Goal: Information Seeking & Learning: Learn about a topic

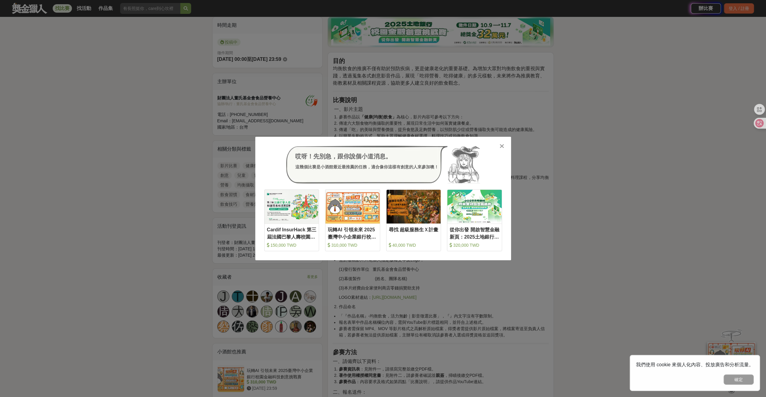
click at [501, 147] on icon at bounding box center [501, 146] width 5 height 6
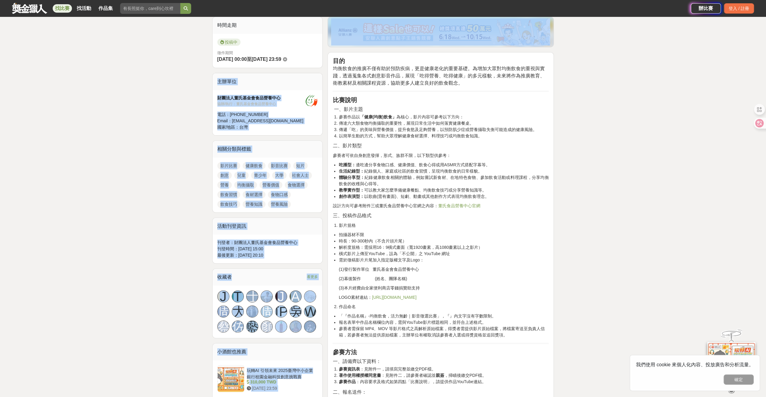
drag, startPoint x: 476, startPoint y: 86, endPoint x: 367, endPoint y: 71, distance: 110.2
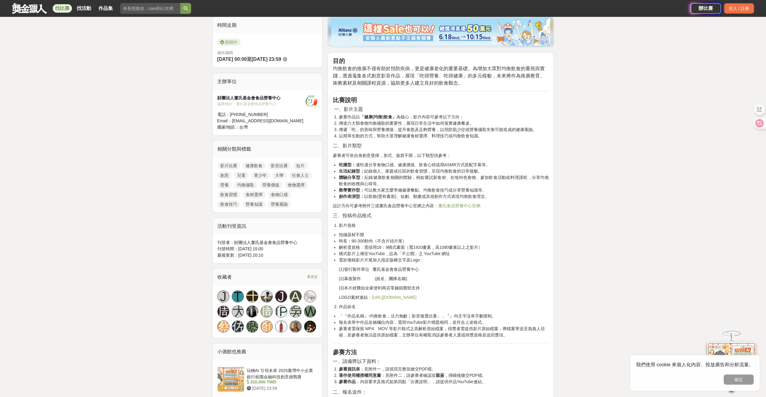
click at [456, 100] on h2 "比賽說明" at bounding box center [440, 99] width 216 height 7
drag, startPoint x: 484, startPoint y: 88, endPoint x: 329, endPoint y: 63, distance: 157.5
click at [459, 109] on h2 "一、影片主題" at bounding box center [440, 108] width 216 height 7
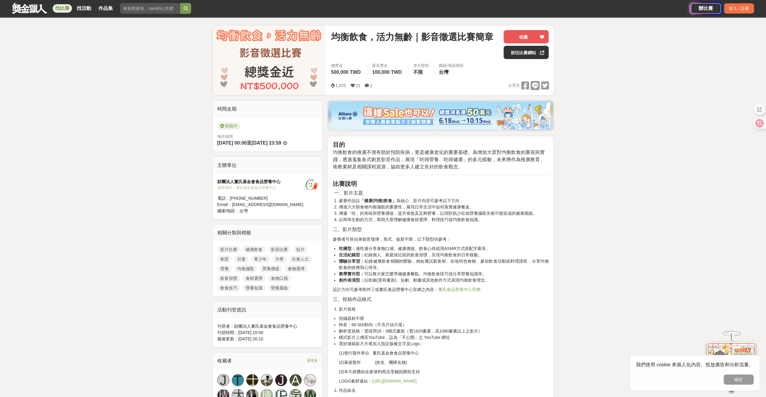
scroll to position [30, 0]
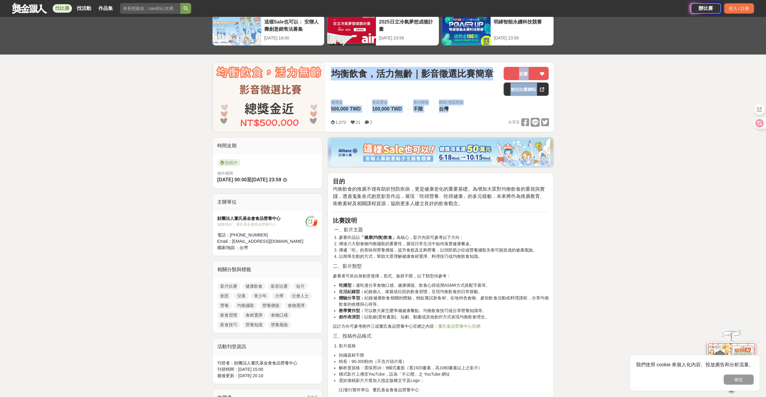
drag, startPoint x: 464, startPoint y: 112, endPoint x: 323, endPoint y: 68, distance: 148.4
click at [323, 68] on div "均衡飲食，活力無齡｜影音徵選比賽簡章 收藏 前往比賽網站 總獎金 500,000 TWD 最高獎金 100,000 TWD 身分限制 不限 國籍/地區限制 台…" at bounding box center [383, 97] width 342 height 70
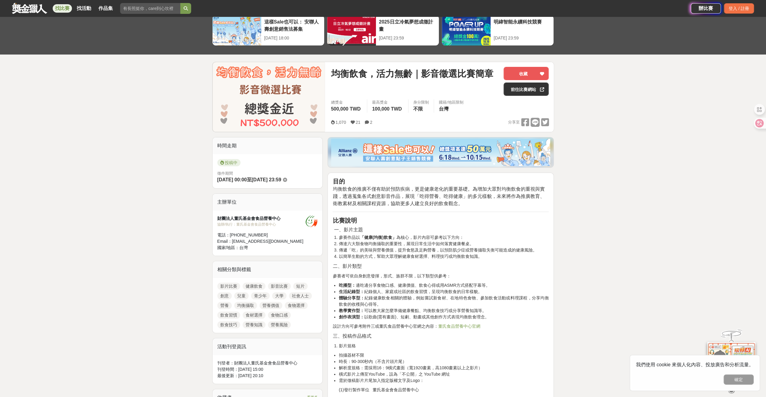
click at [459, 120] on div "1,070 21 2 分享至" at bounding box center [440, 122] width 218 height 9
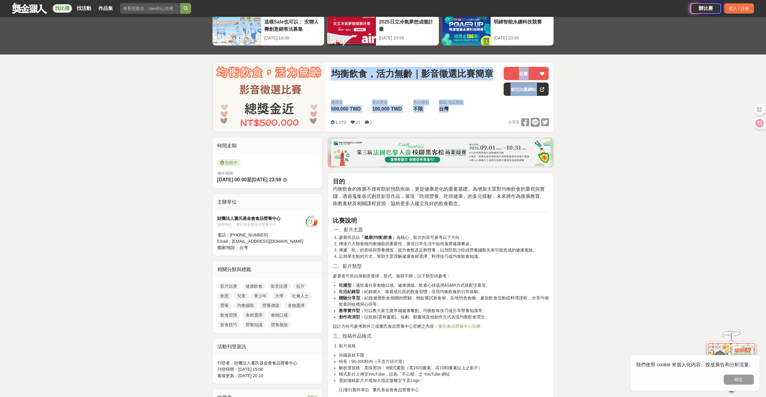
drag, startPoint x: 473, startPoint y: 109, endPoint x: 316, endPoint y: 71, distance: 161.6
click at [316, 71] on div "均衡飲食，活力無齡｜影音徵選比賽簡章 收藏 前往比賽網站 總獎金 500,000 TWD 最高獎金 100,000 TWD 身分限制 不限 國籍/地區限制 台…" at bounding box center [383, 97] width 342 height 70
drag, startPoint x: 454, startPoint y: 102, endPoint x: 458, endPoint y: 103, distance: 4.3
click at [454, 102] on div "國籍/地區限制" at bounding box center [451, 102] width 25 height 6
click at [473, 109] on div "總獎金 500,000 TWD 最高獎金 100,000 TWD 身分限制 不限 國籍/地區限制 台灣" at bounding box center [439, 107] width 227 height 17
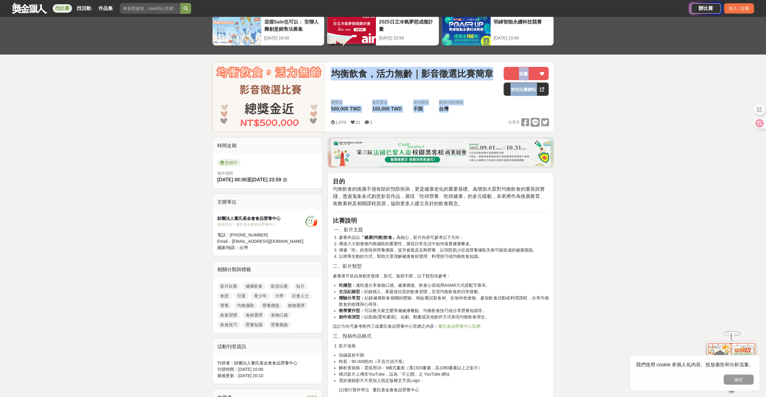
drag, startPoint x: 486, startPoint y: 109, endPoint x: 329, endPoint y: 74, distance: 160.4
click at [329, 74] on div "均衡飲食，活力無齡｜影音徵選比賽簡章 收藏 前往比賽網站 總獎金 500,000 TWD 最高獎金 100,000 TWD 身分限制 不限 國籍/地區限制 台…" at bounding box center [439, 97] width 227 height 70
click at [463, 103] on div "國籍/地區限制" at bounding box center [451, 102] width 25 height 6
drag, startPoint x: 466, startPoint y: 110, endPoint x: 323, endPoint y: 74, distance: 147.4
click at [323, 74] on div "均衡飲食，活力無齡｜影音徵選比賽簡章 收藏 前往比賽網站 總獎金 500,000 TWD 最高獎金 100,000 TWD 身分限制 不限 國籍/地區限制 台…" at bounding box center [383, 97] width 342 height 70
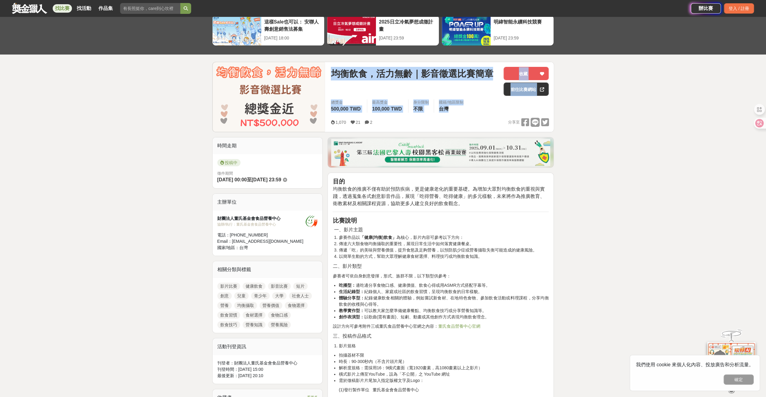
click at [482, 114] on div "總獎金 500,000 TWD 最高獎金 100,000 TWD 身分限制 不限 國籍/地區限制 台灣" at bounding box center [439, 107] width 227 height 17
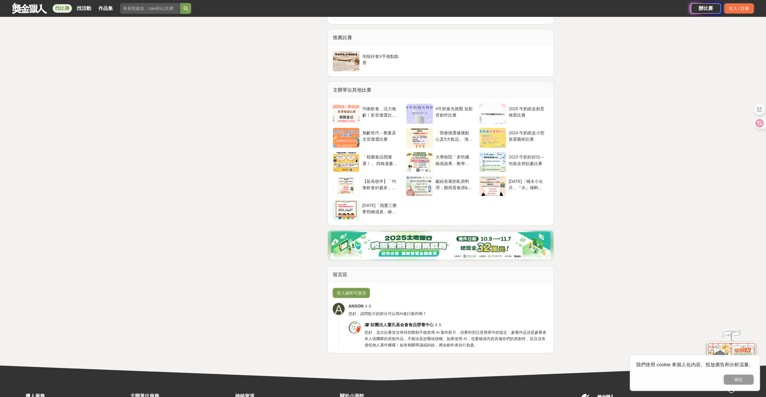
scroll to position [1058, 0]
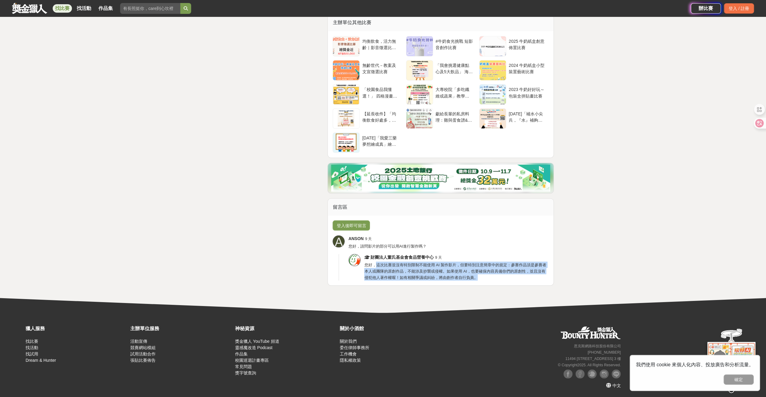
drag, startPoint x: 375, startPoint y: 264, endPoint x: 484, endPoint y: 281, distance: 109.7
click at [483, 281] on div "登入後即可留言 A ANSON 9 天 您好，請問影片的部分可以用AI進行製作嗎？ 財團法人董氏基金會食品營養中心 9 天 您好，這次比賽並沒有特別限制不能使…" at bounding box center [441, 250] width 226 height 70
click at [492, 280] on div "登入後即可留言 A ANSON 9 天 您好，請問影片的部分可以用AI進行製作嗎？ 財團法人董氏基金會食品營養中心 9 天 您好，這次比賽並沒有特別限制不能使…" at bounding box center [441, 250] width 226 height 70
drag, startPoint x: 501, startPoint y: 279, endPoint x: 361, endPoint y: 263, distance: 141.5
click at [361, 263] on div "財團法人董氏基金會食品營養中心 9 天 您好，這次比賽並沒有特別限制不能使用 AI 製作影片，但要特別注意簡章中的規定：參賽作品須是參賽者本人或團隊的原創作品…" at bounding box center [443, 267] width 210 height 26
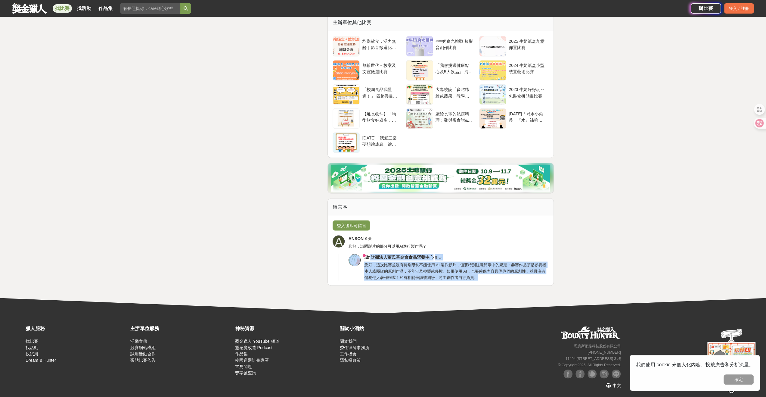
click at [504, 256] on div "財團法人董氏基金會食品營養中心 9 天" at bounding box center [456, 257] width 184 height 6
drag, startPoint x: 471, startPoint y: 278, endPoint x: 375, endPoint y: 263, distance: 97.1
click at [375, 263] on div "財團法人董氏基金會食品營養中心 9 天 您好，這次比賽並沒有特別限制不能使用 AI 製作影片，但要特別注意簡章中的規定：參賽作品須是參賽者本人或團隊的原創作品…" at bounding box center [456, 267] width 184 height 26
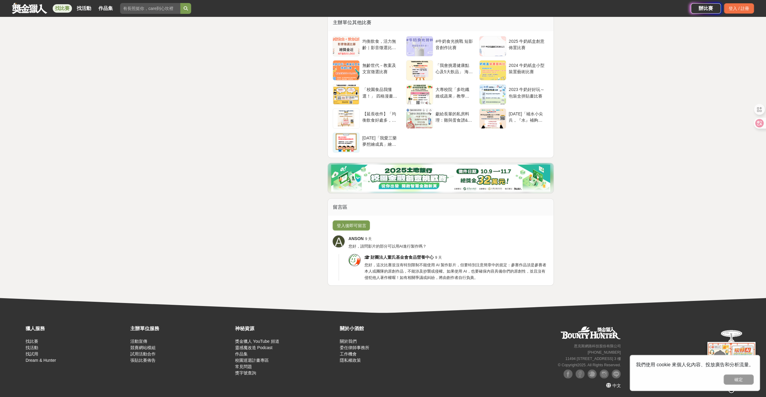
click at [487, 237] on div "ANSON 9 天" at bounding box center [448, 238] width 200 height 6
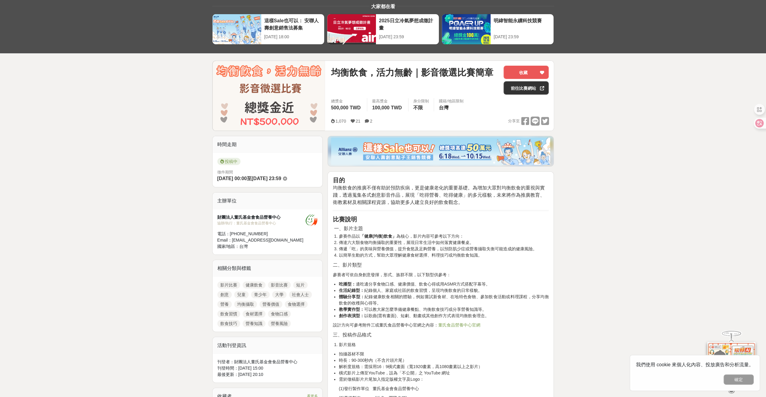
scroll to position [0, 0]
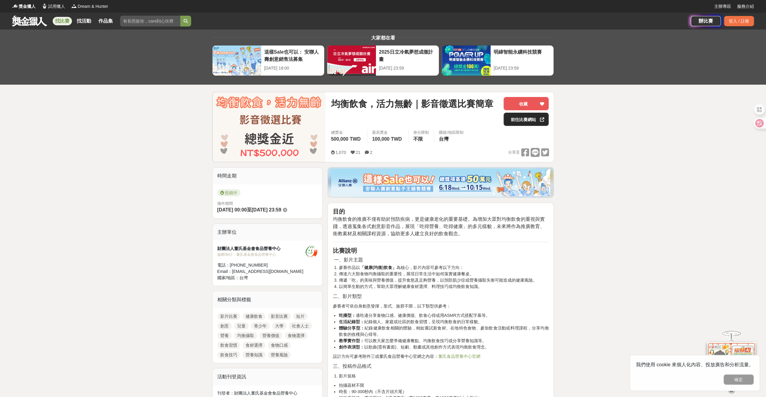
click at [529, 115] on link "前往比賽網站" at bounding box center [525, 119] width 45 height 13
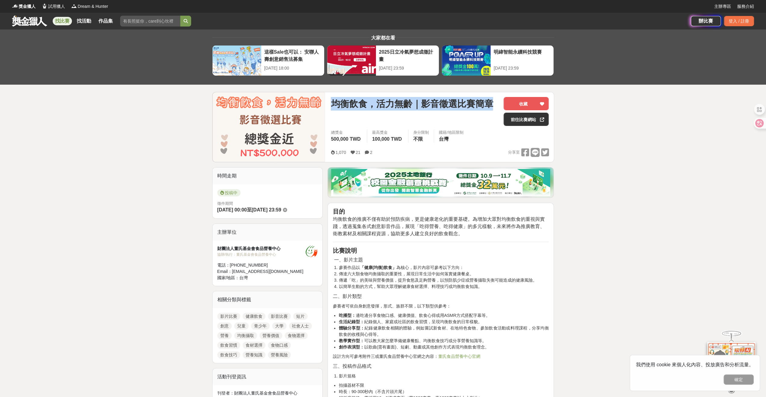
drag, startPoint x: 333, startPoint y: 103, endPoint x: 492, endPoint y: 107, distance: 159.5
click at [492, 107] on span "均衡飲食，活力無齡｜影音徵選比賽簡章" at bounding box center [412, 104] width 162 height 14
copy span "均衡飲食，活力無齡｜影音徵選比賽簡章"
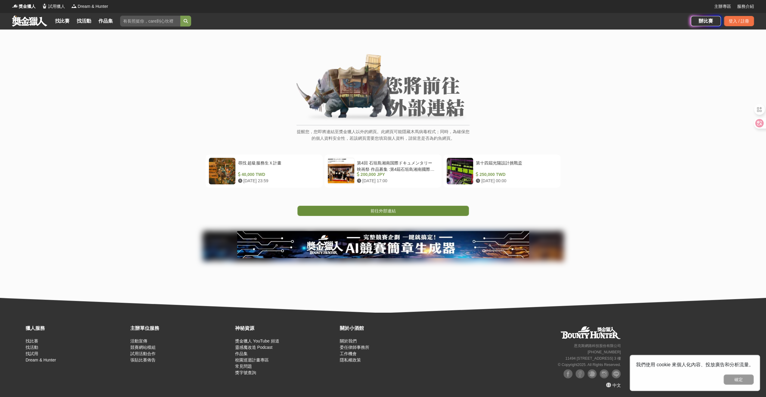
click at [384, 210] on span "前往外部連結" at bounding box center [382, 210] width 25 height 5
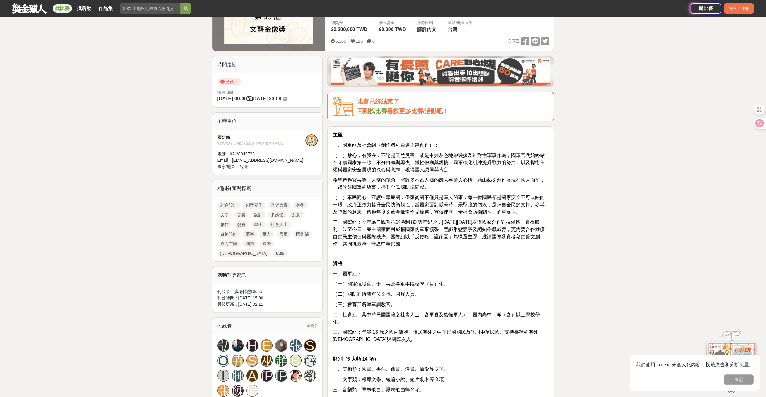
scroll to position [60, 0]
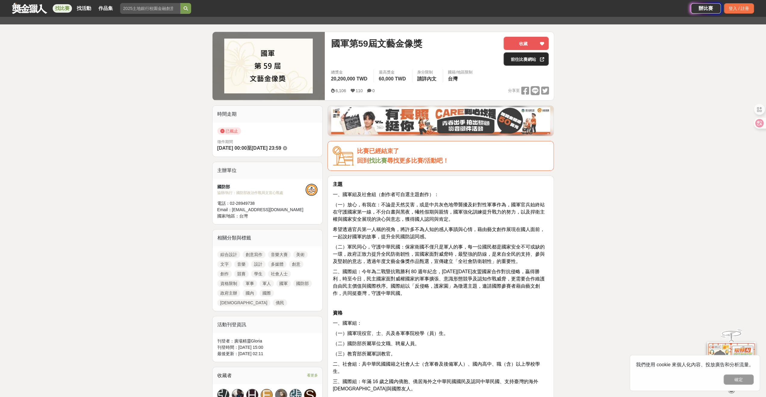
click at [526, 59] on link "前往比賽網站" at bounding box center [525, 58] width 45 height 13
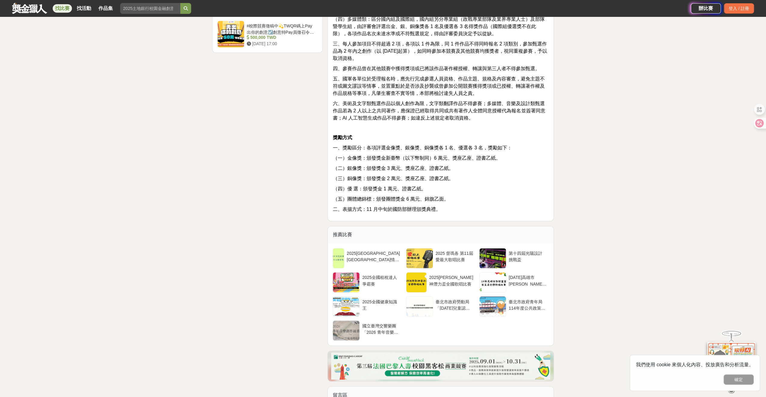
scroll to position [872, 0]
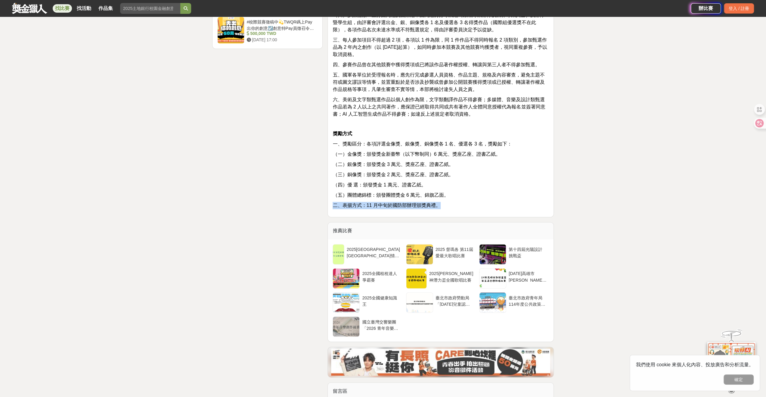
drag, startPoint x: 443, startPoint y: 203, endPoint x: 330, endPoint y: 201, distance: 112.2
click at [457, 202] on p "二、表揚方式：11 月中旬於國防部辦理頒獎典禮。" at bounding box center [440, 205] width 216 height 7
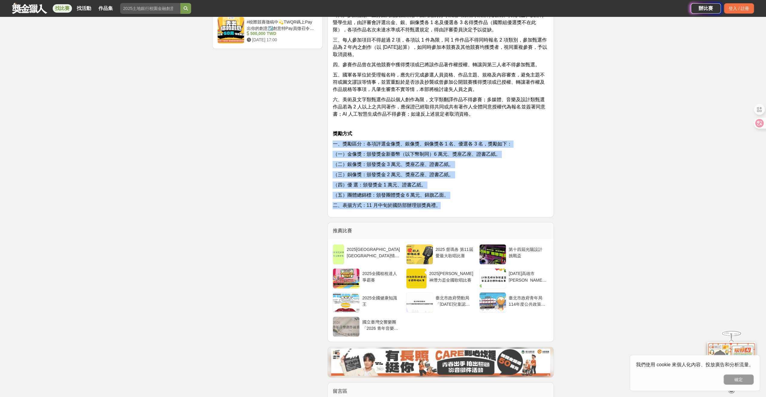
drag, startPoint x: 476, startPoint y: 205, endPoint x: 326, endPoint y: 137, distance: 165.3
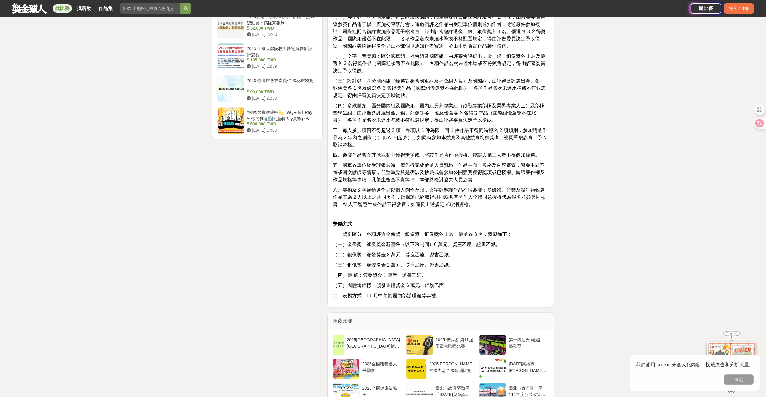
scroll to position [662, 0]
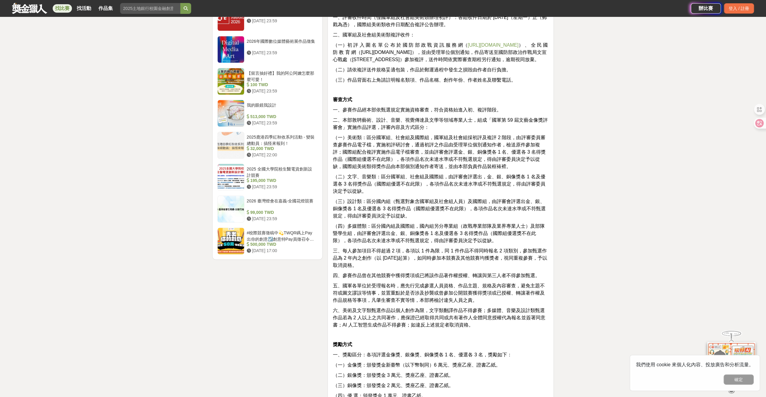
drag, startPoint x: 370, startPoint y: 259, endPoint x: 334, endPoint y: 246, distance: 38.1
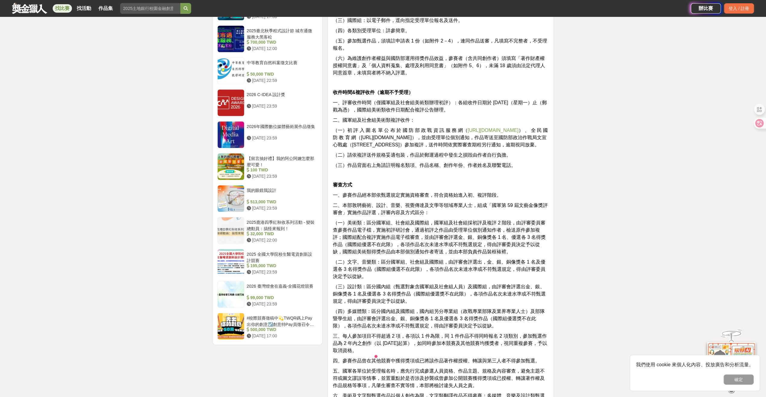
scroll to position [511, 0]
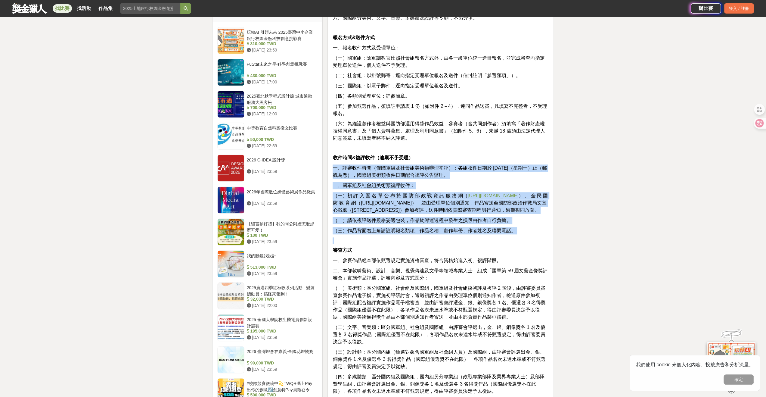
drag, startPoint x: 513, startPoint y: 235, endPoint x: 348, endPoint y: 160, distance: 180.9
click at [327, 160] on div "比賽已經結束了 回到 找比賽 尋找更多比賽/活動吧！ 主題 一、國軍組及社會組（創作者可自選主題創作）： （一）放心，有我在：不論是天然災害，或是中共灰色地帶…" at bounding box center [440, 219] width 231 height 1131
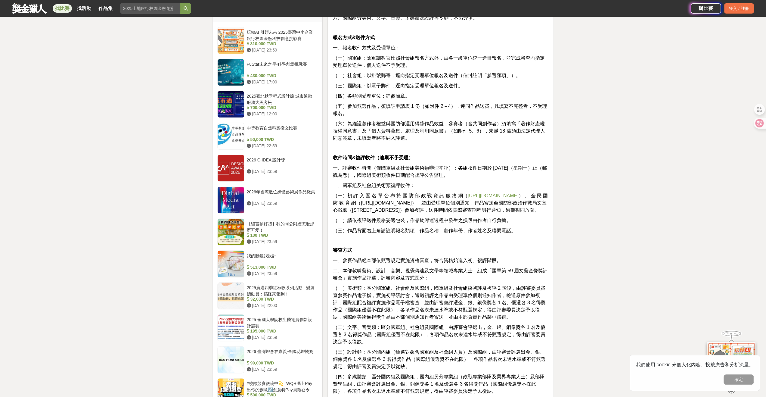
click at [488, 154] on p "收件時間&複評收件（逾期不予受理）" at bounding box center [440, 157] width 216 height 7
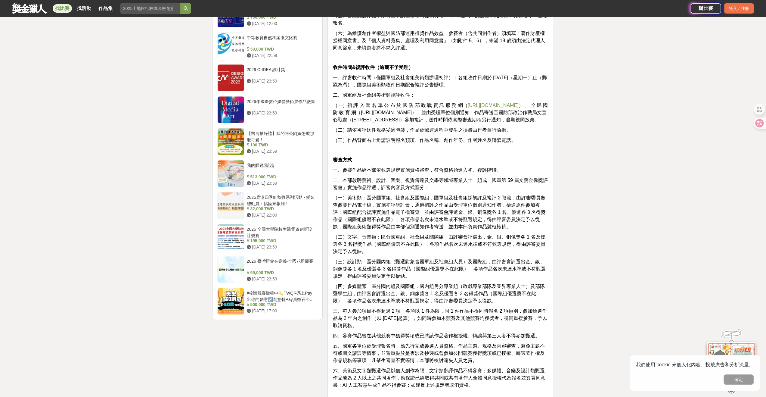
scroll to position [752, 0]
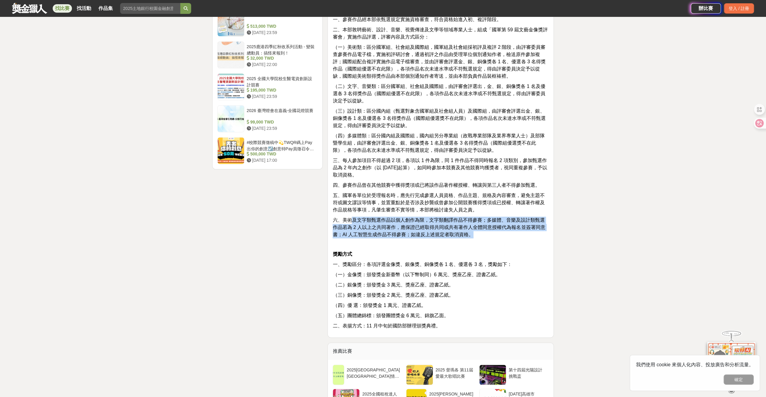
drag, startPoint x: 483, startPoint y: 235, endPoint x: 350, endPoint y: 221, distance: 133.8
click at [351, 218] on p "六、美術及文字類甄選作品以個人創作為限，文字類翻譯作品不得參賽；多媒體、音樂及設計類甄選作品若為 2 人以上之共同著作，應保證已經取得共同或共有著作人全體同意…" at bounding box center [440, 227] width 216 height 22
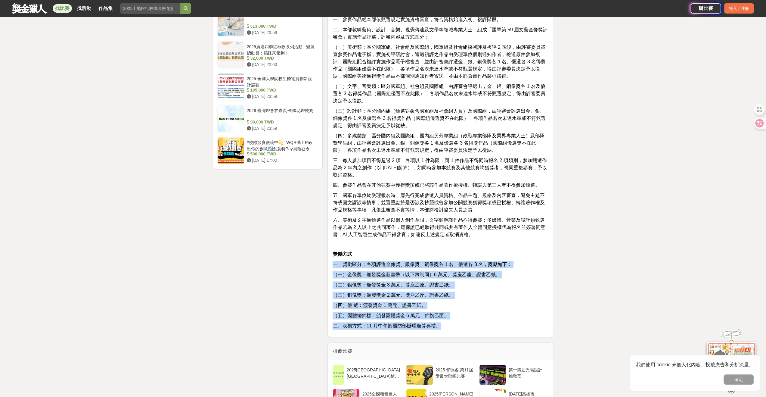
drag, startPoint x: 449, startPoint y: 331, endPoint x: 329, endPoint y: 264, distance: 137.4
click at [490, 293] on p "（三）銅像獎：頒發獎金 2 萬元、獎座乙座、證書乙紙。" at bounding box center [440, 294] width 216 height 7
drag, startPoint x: 460, startPoint y: 329, endPoint x: 326, endPoint y: 255, distance: 153.3
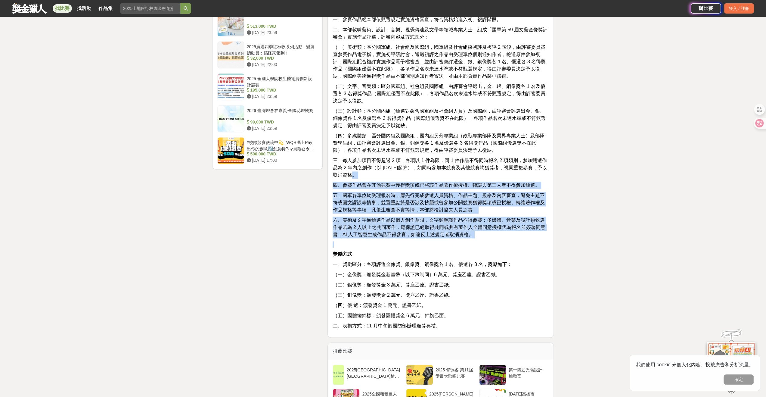
drag, startPoint x: 423, startPoint y: 216, endPoint x: 341, endPoint y: 175, distance: 91.4
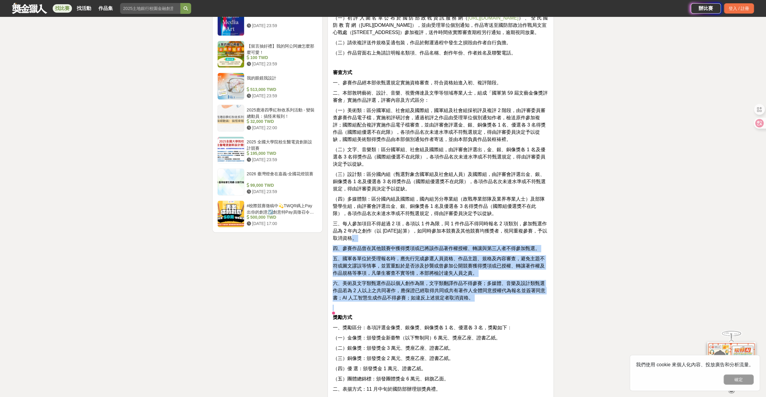
scroll to position [632, 0]
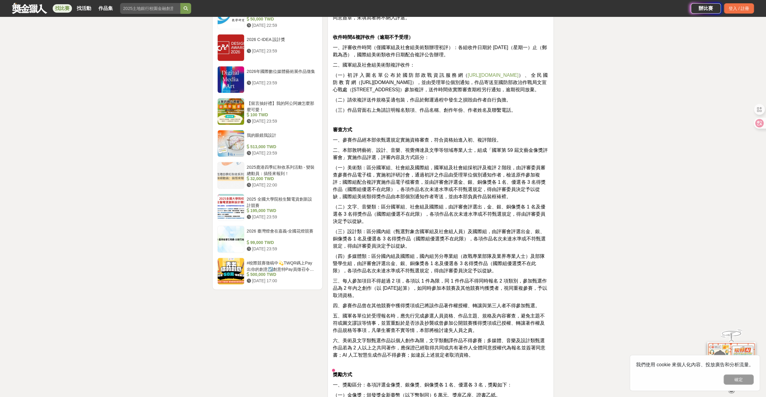
click at [442, 290] on span "三、每人參加項目不得超過 2 項，各項以 1 件為限，同 1 件作品不得同時報名 2 項類別，參加甄選作品為 2 年內之創作（以 112年 5 月 1 日起算…" at bounding box center [439, 288] width 215 height 20
drag, startPoint x: 415, startPoint y: 292, endPoint x: 337, endPoint y: 273, distance: 80.0
click at [337, 273] on div "主題 一、國軍組及社會組（創作者可自選主題創作）： （一）放心，有我在：不論是天然災害，或是中共灰色地帶襲擾及針對性軍事作為，國軍官兵始終站在守護國家第一線，…" at bounding box center [440, 29] width 216 height 841
click at [424, 229] on span "（三）設計類：區分國內組（甄選對象含國軍組及社會組人員）及國際組，由評審會評選出金、銀、銅像獎各 1 名及優選各 3 名得獎作品（國際組優選獎不在此限），各項…" at bounding box center [438, 239] width 213 height 20
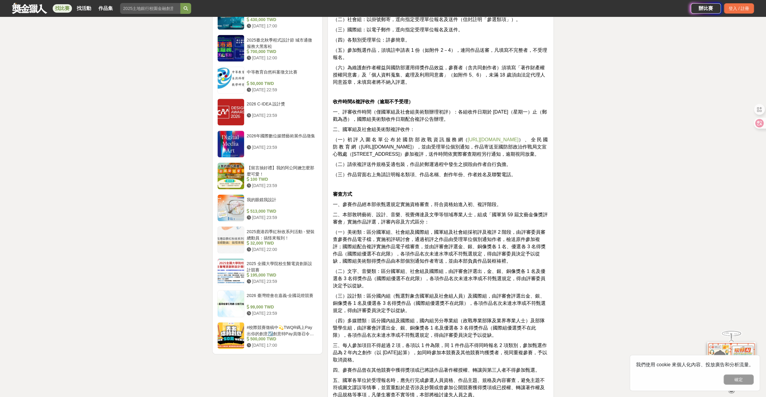
scroll to position [542, 0]
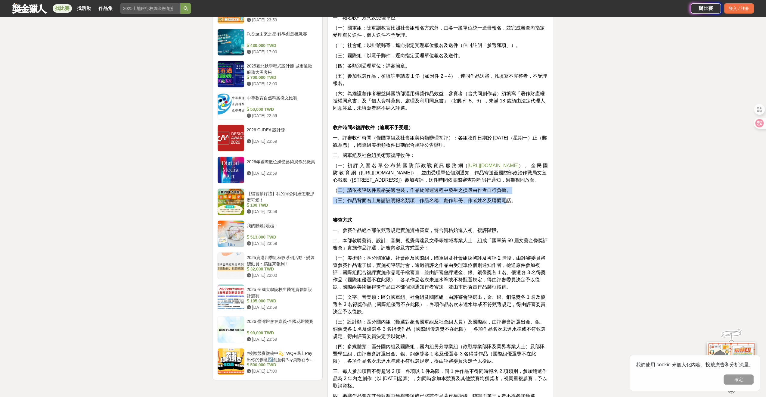
drag, startPoint x: 505, startPoint y: 201, endPoint x: 339, endPoint y: 187, distance: 166.6
click at [339, 187] on div "主題 一、國軍組及社會組（創作者可自選主題創作）： （一）放心，有我在：不論是天然災害，或是中共灰色地帶襲擾及針對性軍事作為，國軍官兵始終站在守護國家第一線，…" at bounding box center [440, 119] width 216 height 841
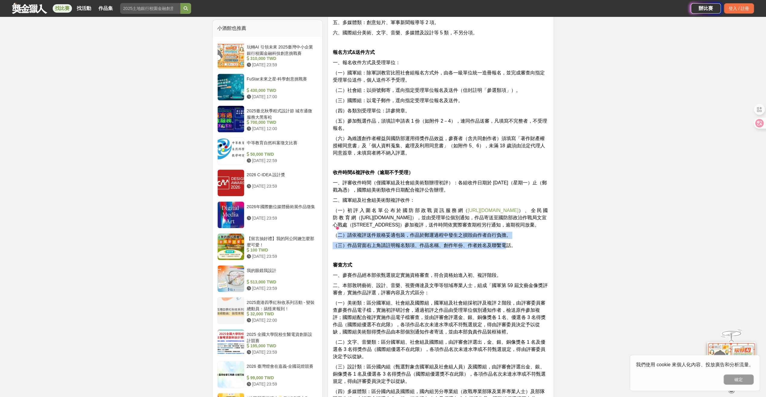
scroll to position [451, 0]
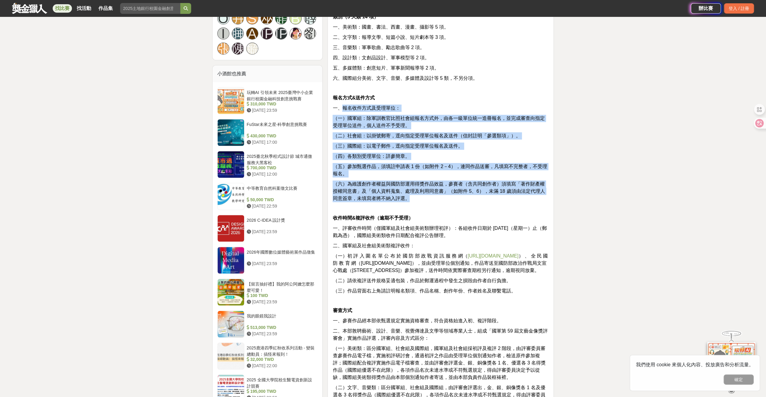
drag, startPoint x: 424, startPoint y: 188, endPoint x: 340, endPoint y: 99, distance: 122.8
click at [340, 99] on div "主題 一、國軍組及社會組（創作者可自選主題創作）： （一）放心，有我在：不論是天然災害，或是中共灰色地帶襲擾及針對性軍事作為，國軍官兵始終站在守護國家第一線，…" at bounding box center [440, 209] width 216 height 841
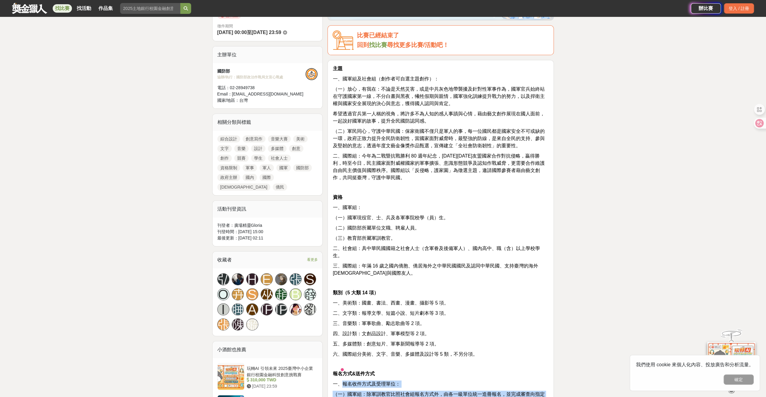
scroll to position [120, 0]
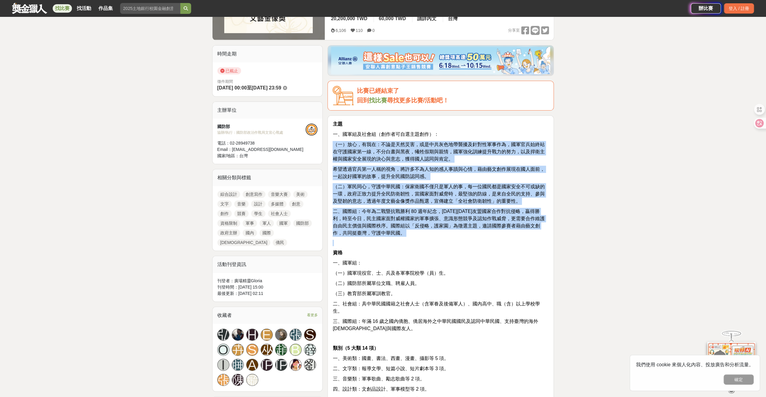
drag, startPoint x: 404, startPoint y: 240, endPoint x: 330, endPoint y: 146, distance: 119.6
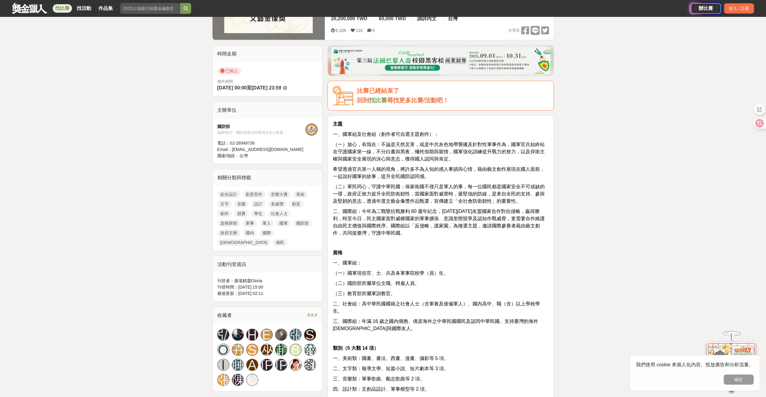
click at [456, 131] on p "一、國軍組及社會組（創作者可自選主題創作）：" at bounding box center [440, 134] width 216 height 7
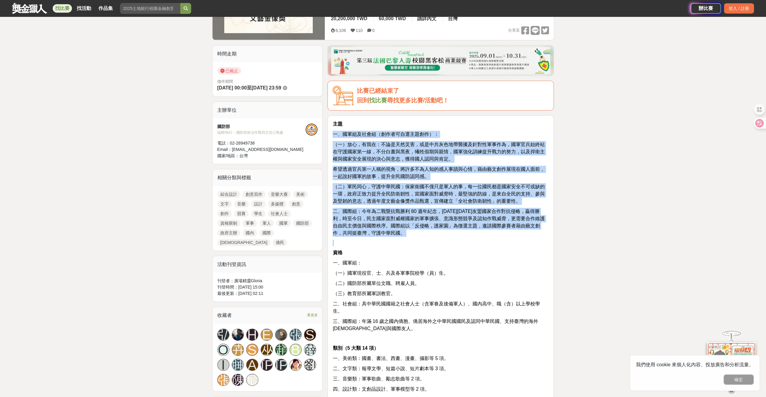
drag, startPoint x: 359, startPoint y: 230, endPoint x: 335, endPoint y: 131, distance: 101.6
click at [483, 134] on p "一、國軍組及社會組（創作者可自選主題創作）：" at bounding box center [440, 134] width 216 height 7
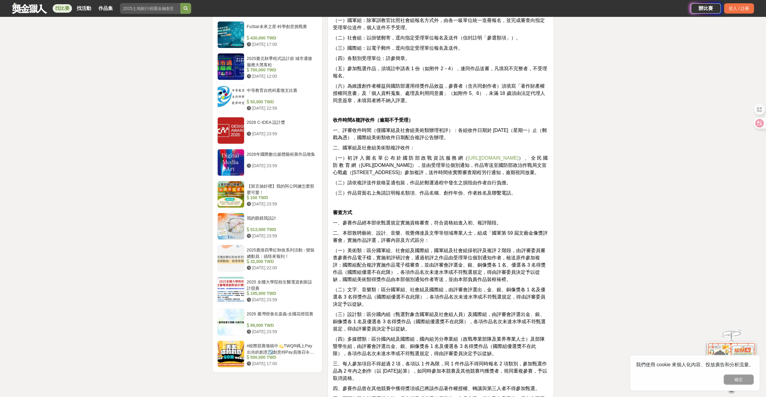
scroll to position [572, 0]
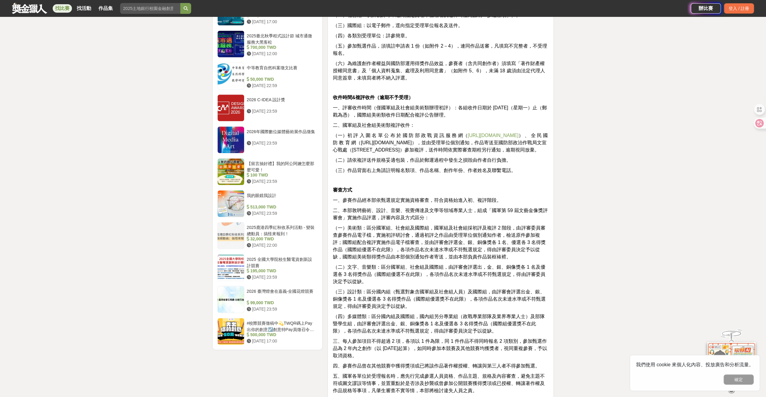
drag, startPoint x: 437, startPoint y: 147, endPoint x: 334, endPoint y: 112, distance: 108.2
click at [334, 112] on div "主題 一、國軍組及社會組（創作者可自選主題創作）： （一）放心，有我在：不論是天然災害，或是中共灰色地帶襲擾及針對性軍事作為，國軍官兵始終站在守護國家第一線，…" at bounding box center [440, 89] width 216 height 841
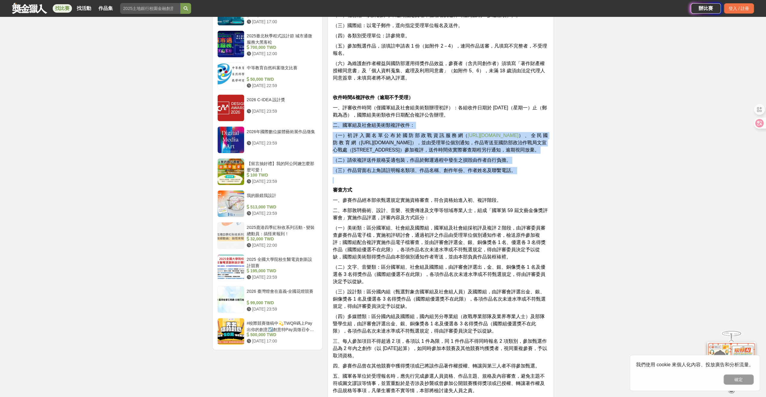
drag, startPoint x: 528, startPoint y: 174, endPoint x: 331, endPoint y: 116, distance: 205.0
click at [331, 116] on div "主題 一、國軍組及社會組（創作者可自選主題創作）： （一）放心，有我在：不論是天然災害，或是中共灰色地帶襲擾及針對性軍事作為，國軍官兵始終站在守護國家第一線，…" at bounding box center [440, 91] width 226 height 854
click at [452, 122] on p "二、國軍組及社會組美術類複評收件：" at bounding box center [440, 125] width 216 height 7
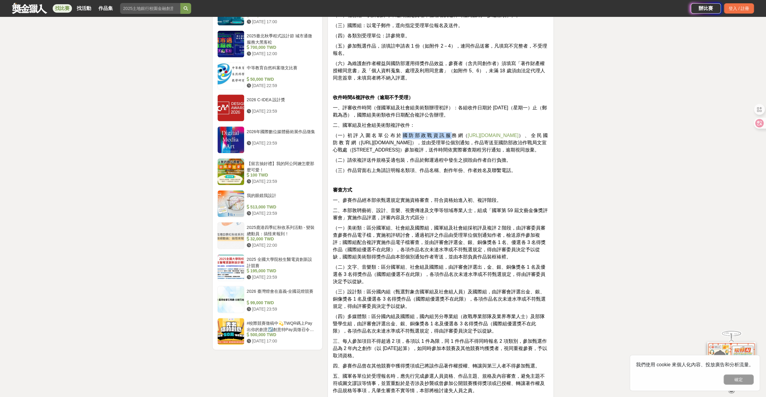
drag, startPoint x: 400, startPoint y: 128, endPoint x: 449, endPoint y: 127, distance: 49.1
click at [449, 133] on span "（一）初 評 入 圍 名 單 公 布 於 國 防 部 政 戰 資 訊 服 務 網（ https://gpwd.mnd.gov.tw ） 、 全 民 國 防 教…" at bounding box center [439, 143] width 215 height 20
click at [493, 113] on div "主題 一、國軍組及社會組（創作者可自選主題創作）： （一）放心，有我在：不論是天然災害，或是中共灰色地帶襲擾及針對性軍事作為，國軍官兵始終站在守護國家第一線，…" at bounding box center [440, 89] width 216 height 841
drag, startPoint x: 343, startPoint y: 116, endPoint x: 442, endPoint y: 119, distance: 98.7
click at [411, 122] on span "二、國軍組及社會組美術類複評收件：" at bounding box center [373, 124] width 82 height 5
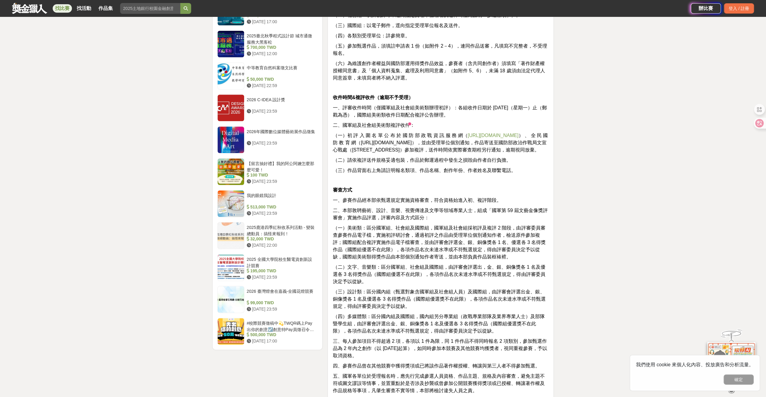
click at [447, 122] on p "二、國軍組及社會組美術類複評收件：" at bounding box center [440, 125] width 216 height 7
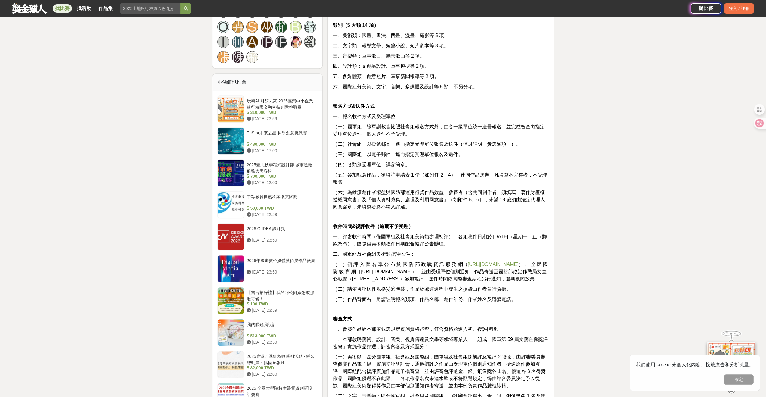
scroll to position [481, 0]
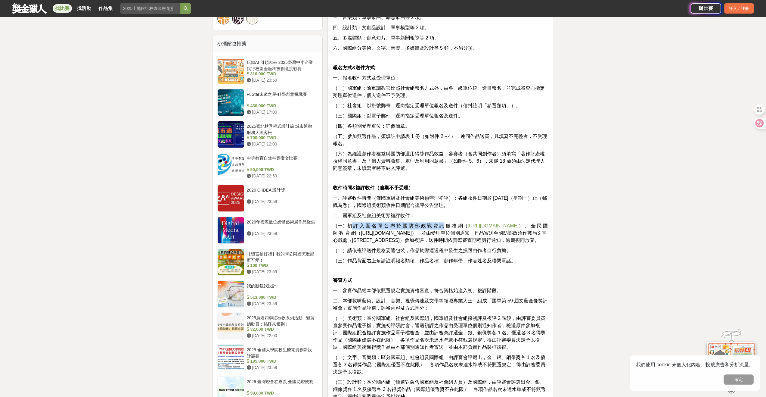
drag, startPoint x: 349, startPoint y: 218, endPoint x: 438, endPoint y: 217, distance: 88.8
click at [438, 223] on span "（一）初 評 入 圍 名 單 公 布 於 國 防 部 政 戰 資 訊 服 務 網（ https://gpwd.mnd.gov.tw ） 、 全 民 國 防 教…" at bounding box center [439, 233] width 215 height 20
click at [511, 202] on div "主題 一、國軍組及社會組（創作者可自選主題創作）： （一）放心，有我在：不論是天然災害，或是中共灰色地帶襲擾及針對性軍事作為，國軍官兵始終站在守護國家第一線，…" at bounding box center [440, 179] width 216 height 841
drag, startPoint x: 427, startPoint y: 224, endPoint x: 550, endPoint y: 226, distance: 123.4
click at [550, 226] on div "主題 一、國軍組及社會組（創作者可自選主題創作）： （一）放心，有我在：不論是天然災害，或是中共灰色地帶襲擾及針對性軍事作為，國軍官兵始終站在守護國家第一線，…" at bounding box center [440, 181] width 226 height 854
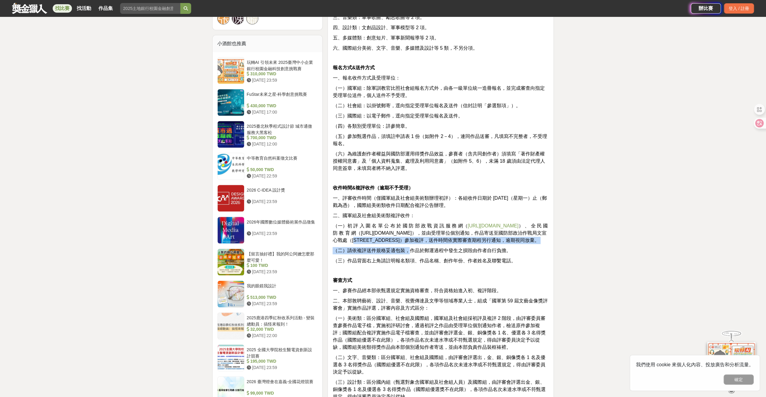
drag, startPoint x: 409, startPoint y: 244, endPoint x: 339, endPoint y: 231, distance: 71.0
click at [339, 231] on div "主題 一、國軍組及社會組（創作者可自選主題創作）： （一）放心，有我在：不論是天然災害，或是中共灰色地帶襲擾及針對性軍事作為，國軍官兵始終站在守護國家第一線，…" at bounding box center [440, 179] width 216 height 841
click at [524, 240] on p "（一）初 評 入 圍 名 單 公 布 於 國 防 部 政 戰 資 訊 服 務 網（ https://gpwd.mnd.gov.tw ） 、 全 民 國 防 教…" at bounding box center [440, 233] width 216 height 22
drag, startPoint x: 417, startPoint y: 236, endPoint x: 332, endPoint y: 207, distance: 89.5
click at [332, 207] on div "主題 一、國軍組及社會組（創作者可自選主題創作）： （一）放心，有我在：不論是天然災害，或是中共灰色地帶襲擾及針對性軍事作為，國軍官兵始終站在守護國家第一線，…" at bounding box center [440, 179] width 216 height 841
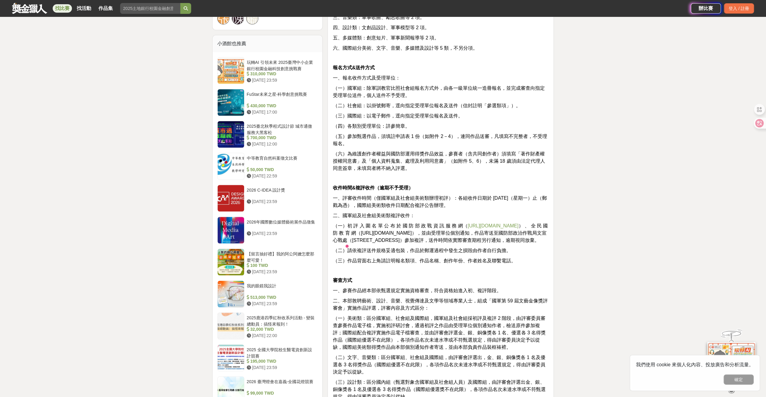
click at [532, 257] on p "（三）作品背面右上角請註明報名類項、作品名稱、創作年份、作者姓名及聯繫電話。" at bounding box center [440, 260] width 216 height 7
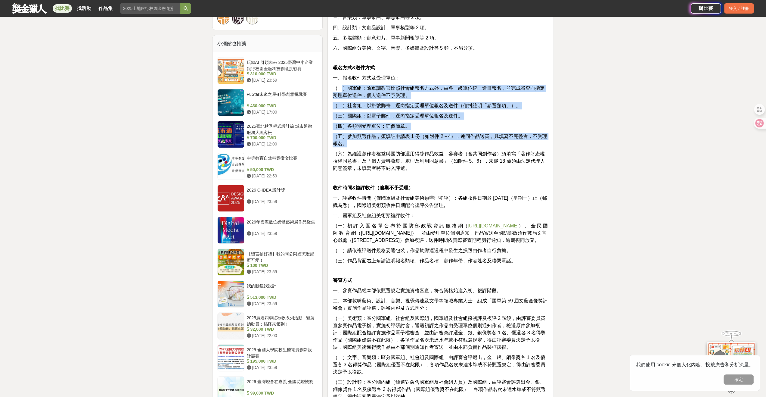
drag, startPoint x: 403, startPoint y: 136, endPoint x: 391, endPoint y: 97, distance: 40.7
click at [341, 76] on div "主題 一、國軍組及社會組（創作者可自選主題創作）： （一）放心，有我在：不論是天然災害，或是中共灰色地帶襲擾及針對性軍事作為，國軍官兵始終站在守護國家第一線，…" at bounding box center [440, 179] width 216 height 841
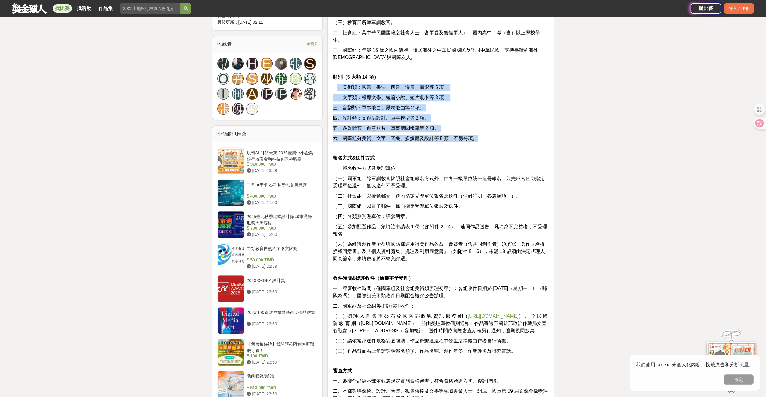
drag, startPoint x: 490, startPoint y: 133, endPoint x: 336, endPoint y: 75, distance: 164.6
click at [336, 75] on div "主題 一、國軍組及社會組（創作者可自選主題創作）： （一）放心，有我在：不論是天然災害，或是中共灰色地帶襲擾及針對性軍事作為，國軍官兵始終站在守護國家第一線，…" at bounding box center [440, 270] width 216 height 841
click at [501, 135] on p "六、國際組分美術、文字、音樂、多媒體及設計等 5 類，不另分項。" at bounding box center [440, 138] width 216 height 7
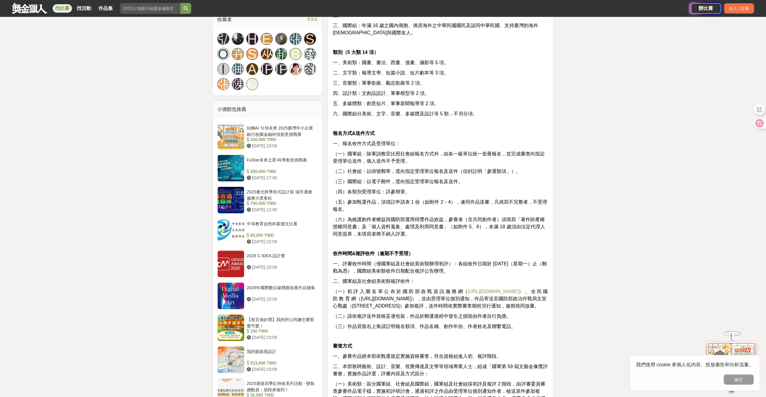
scroll to position [511, 0]
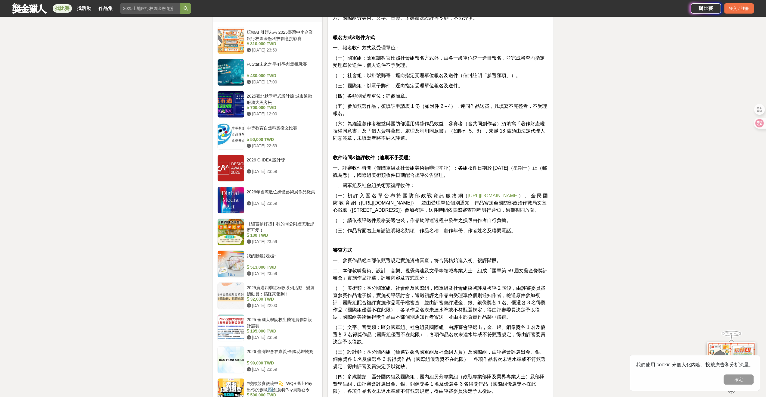
drag, startPoint x: 373, startPoint y: 210, endPoint x: 334, endPoint y: 187, distance: 45.3
click at [334, 192] on p "（一）初 評 入 圍 名 單 公 布 於 國 防 部 政 戰 資 訊 服 務 網（ https://gpwd.mnd.gov.tw ） 、 全 民 國 防 教…" at bounding box center [440, 203] width 216 height 22
drag, startPoint x: 517, startPoint y: 233, endPoint x: 346, endPoint y: 221, distance: 171.3
click at [346, 221] on div "主題 一、國軍組及社會組（創作者可自選主題創作）： （一）放心，有我在：不論是天然災害，或是中共灰色地帶襲擾及針對性軍事作為，國軍官兵始終站在守護國家第一線，…" at bounding box center [440, 149] width 216 height 841
drag, startPoint x: 335, startPoint y: 218, endPoint x: 507, endPoint y: 232, distance: 172.7
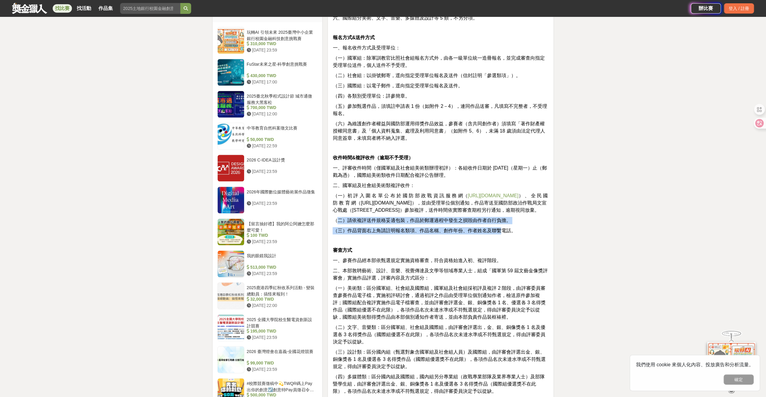
click at [502, 231] on div "主題 一、國軍組及社會組（創作者可自選主題創作）： （一）放心，有我在：不論是天然災害，或是中共灰色地帶襲擾及針對性軍事作為，國軍官兵始終站在守護國家第一線，…" at bounding box center [440, 149] width 216 height 841
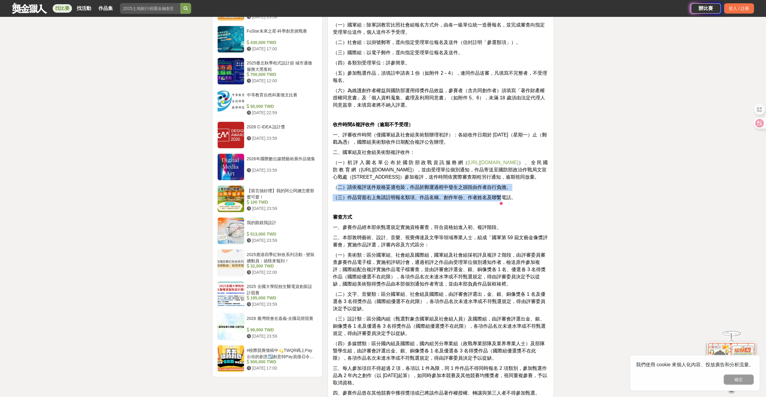
scroll to position [602, 0]
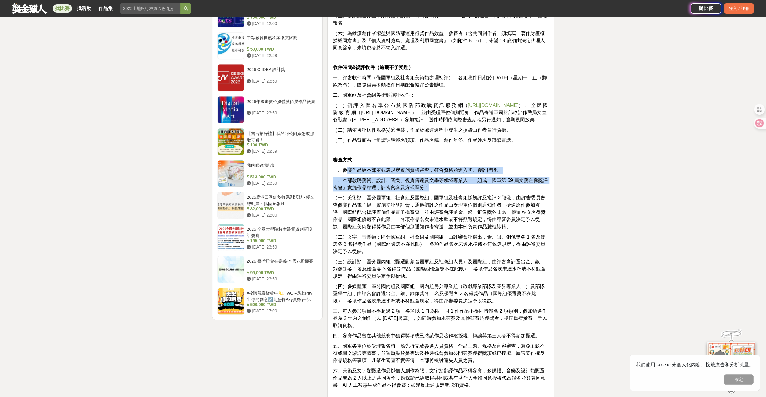
drag, startPoint x: 399, startPoint y: 184, endPoint x: 346, endPoint y: 171, distance: 54.1
click at [346, 171] on div "主題 一、國軍組及社會組（創作者可自選主題創作）： （一）放心，有我在：不論是天然災害，或是中共灰色地帶襲擾及針對性軍事作為，國軍官兵始終站在守護國家第一線，…" at bounding box center [440, 59] width 216 height 841
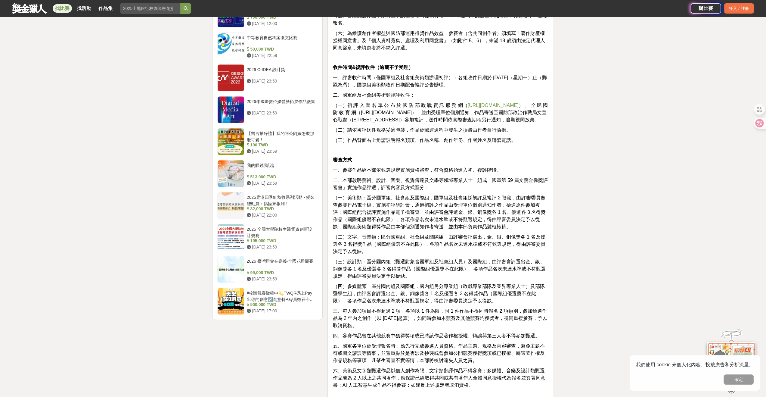
click at [377, 201] on span "（一）美術類：區分國軍組、社會組及國際組，國軍組及社會組採初評及複評 2 階段，由評審委員審查參賽作品電子檔，實施初評研討會，通過初評之作品由受理單位個別通知…" at bounding box center [438, 212] width 213 height 34
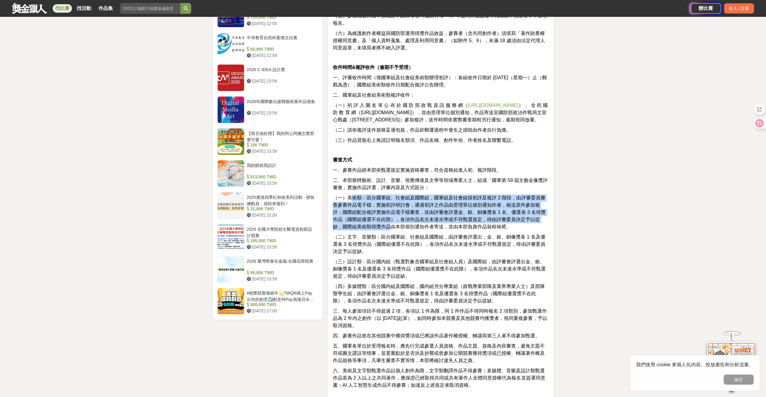
drag, startPoint x: 350, startPoint y: 199, endPoint x: 383, endPoint y: 229, distance: 44.9
click at [383, 229] on span "（一）美術類：區分國軍組、社會組及國際組，國軍組及社會組採初評及複評 2 階段，由評審委員審查參賽作品電子檔，實施初評研討會，通過初評之作品由受理單位個別通知…" at bounding box center [438, 212] width 213 height 34
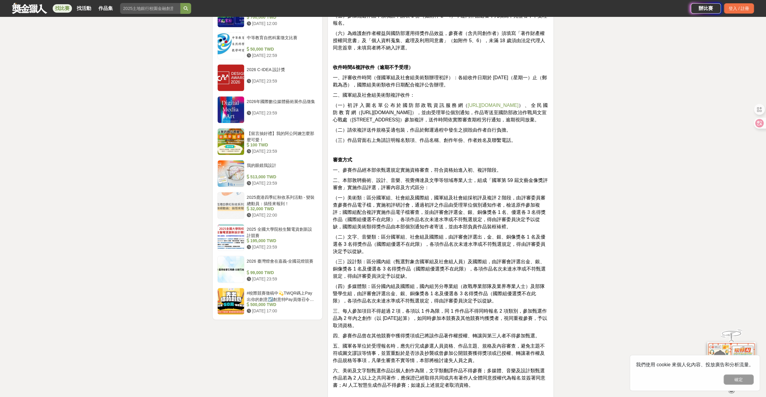
click at [403, 242] on span "（二）文字、音樂類：區分國軍組、社會組及國際組，由評審會評選出，金、銀、銅像獎各 1 名及優選各 3 名得獎作品（國際組優選不在此限），各項作品名次未達水準或…" at bounding box center [438, 244] width 212 height 20
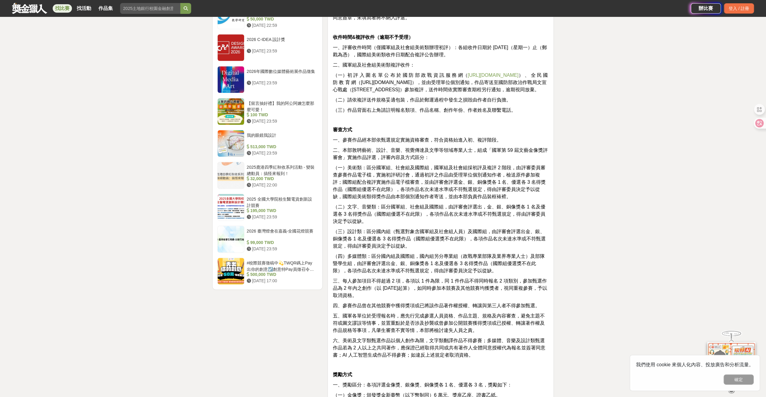
scroll to position [662, 0]
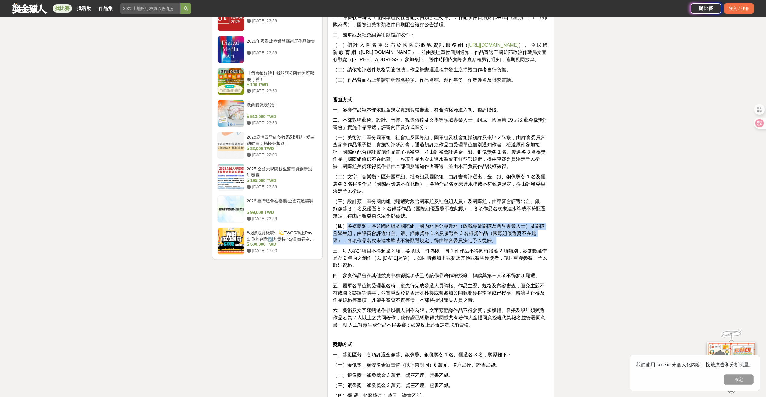
drag, startPoint x: 474, startPoint y: 241, endPoint x: 346, endPoint y: 226, distance: 129.1
click at [346, 226] on p "（四）多媒體類：區分國內組及國際組，國內組另分專業組（政戰專業部隊及業界專業人士）及部隊暨學生組，由評審會評選出金、銀、銅像獎各 1 名及優選各 3 名得獎作…" at bounding box center [440, 233] width 216 height 22
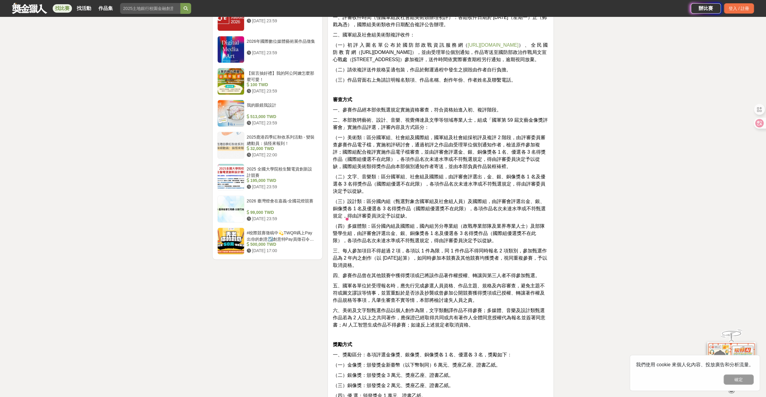
click at [461, 212] on p "（三）設計類：區分國內組（甄選對象含國軍組及社會組人員）及國際組，由評審會評選出金、銀、銅像獎各 1 名及優選各 3 名得獎作品（國際組優選獎不在此限），各項…" at bounding box center [440, 209] width 216 height 22
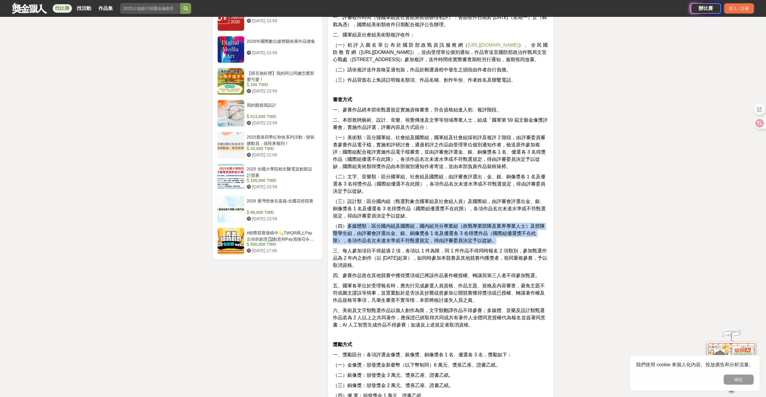
drag, startPoint x: 460, startPoint y: 235, endPoint x: 345, endPoint y: 225, distance: 115.4
click at [345, 225] on p "（四）多媒體類：區分國內組及國際組，國內組另分專業組（政戰專業部隊及業界專業人士）及部隊暨學生組，由評審會評選出金、銀、銅像獎各 1 名及優選各 3 名得獎作…" at bounding box center [440, 233] width 216 height 22
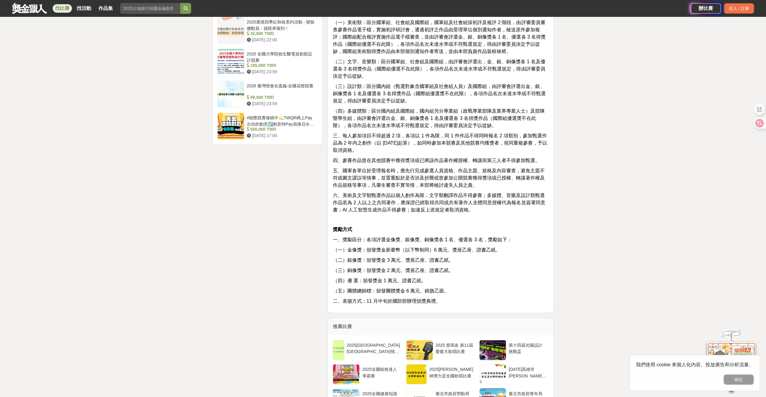
scroll to position [782, 0]
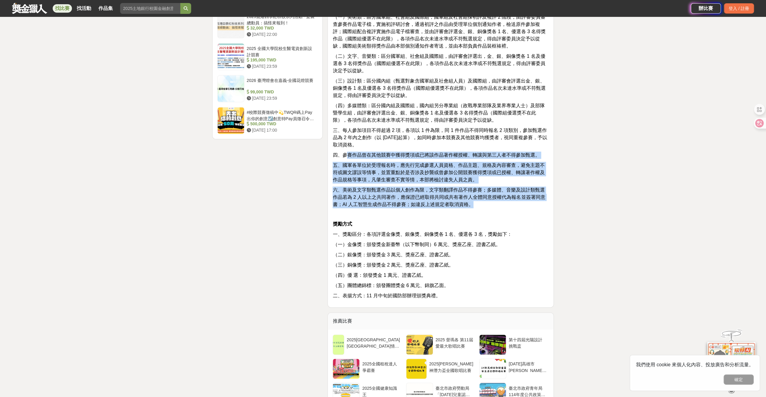
drag, startPoint x: 483, startPoint y: 207, endPoint x: 344, endPoint y: 151, distance: 149.2
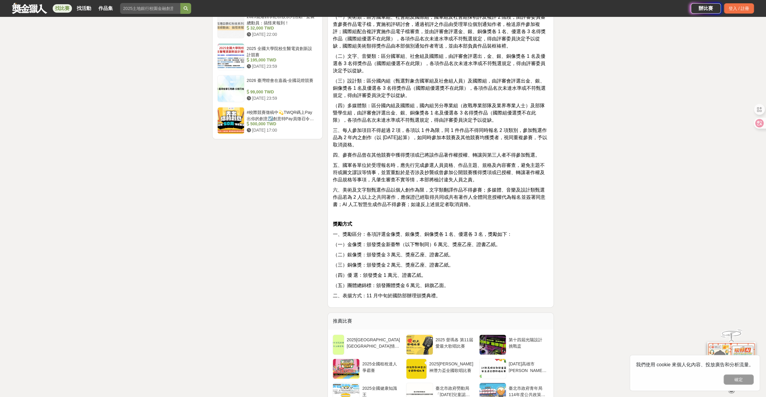
click at [458, 142] on p "三、每人參加項目不得超過 2 項，各項以 1 件為限，同 1 件作品不得同時報名 2 項類別，參加甄選作品為 2 年內之創作（以 112年 5 月 1 日起算…" at bounding box center [440, 138] width 216 height 22
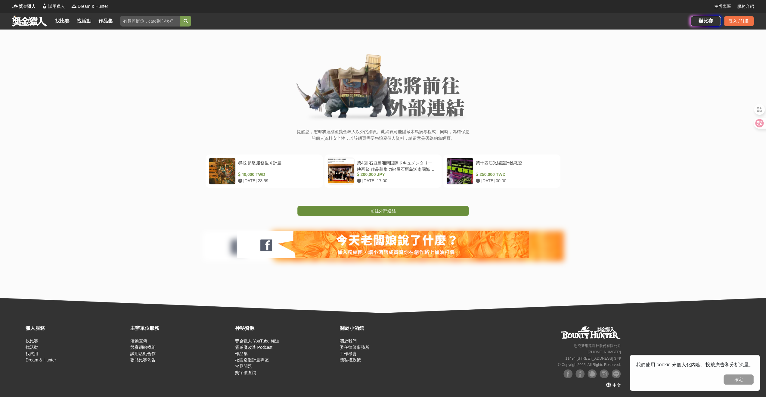
click at [382, 212] on span "前往外部連結" at bounding box center [382, 210] width 25 height 5
click at [375, 209] on span "前往外部連結" at bounding box center [382, 210] width 25 height 5
